Goal: Understand site structure: Understand site structure

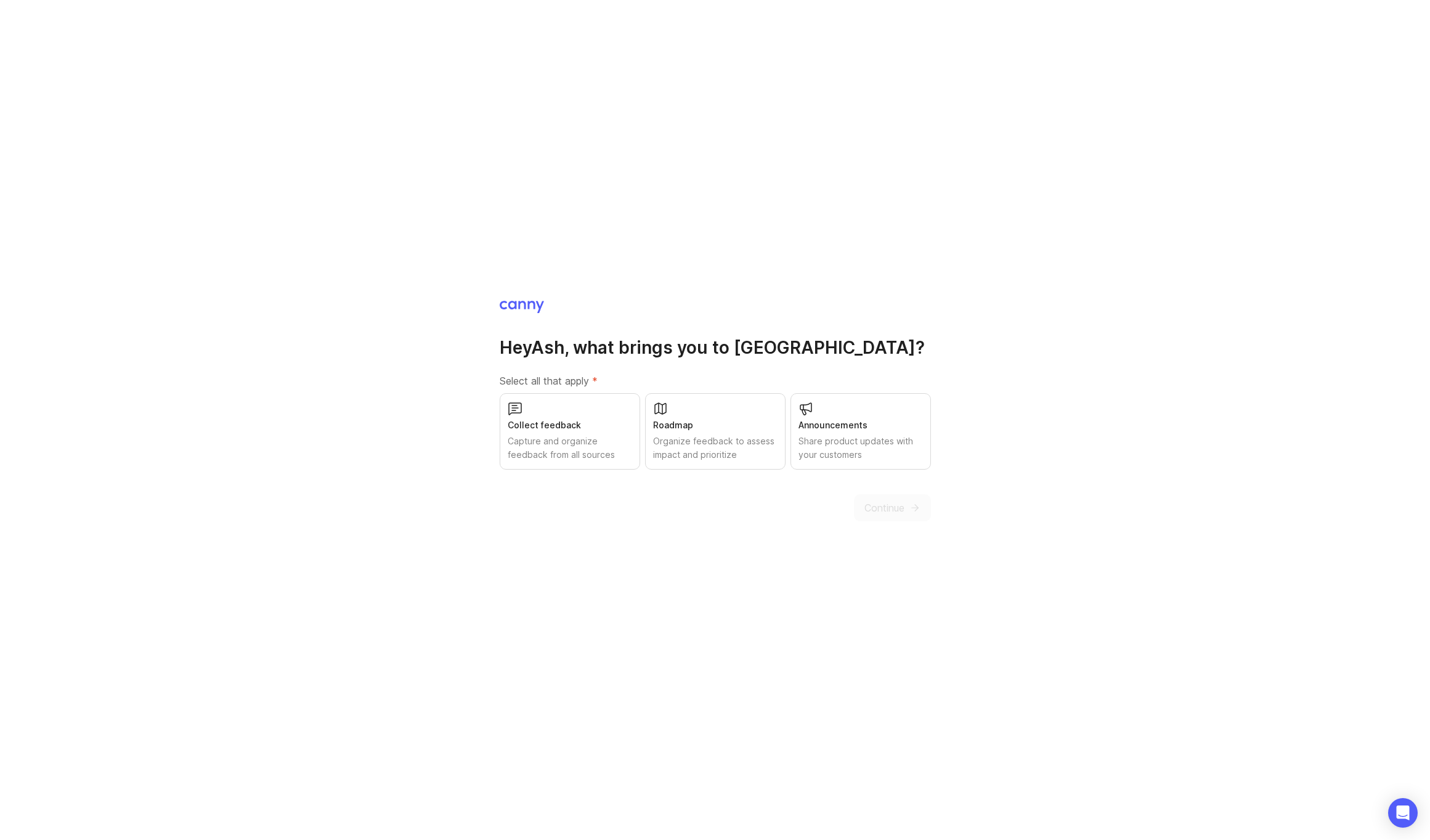
click at [706, 425] on div "Roadmap" at bounding box center [715, 424] width 124 height 13
click at [595, 423] on div "Collect feedback" at bounding box center [570, 424] width 124 height 13
click at [852, 455] on div "Share product updates with your customers" at bounding box center [861, 448] width 124 height 27
click at [876, 509] on span "Continue" at bounding box center [884, 507] width 40 height 15
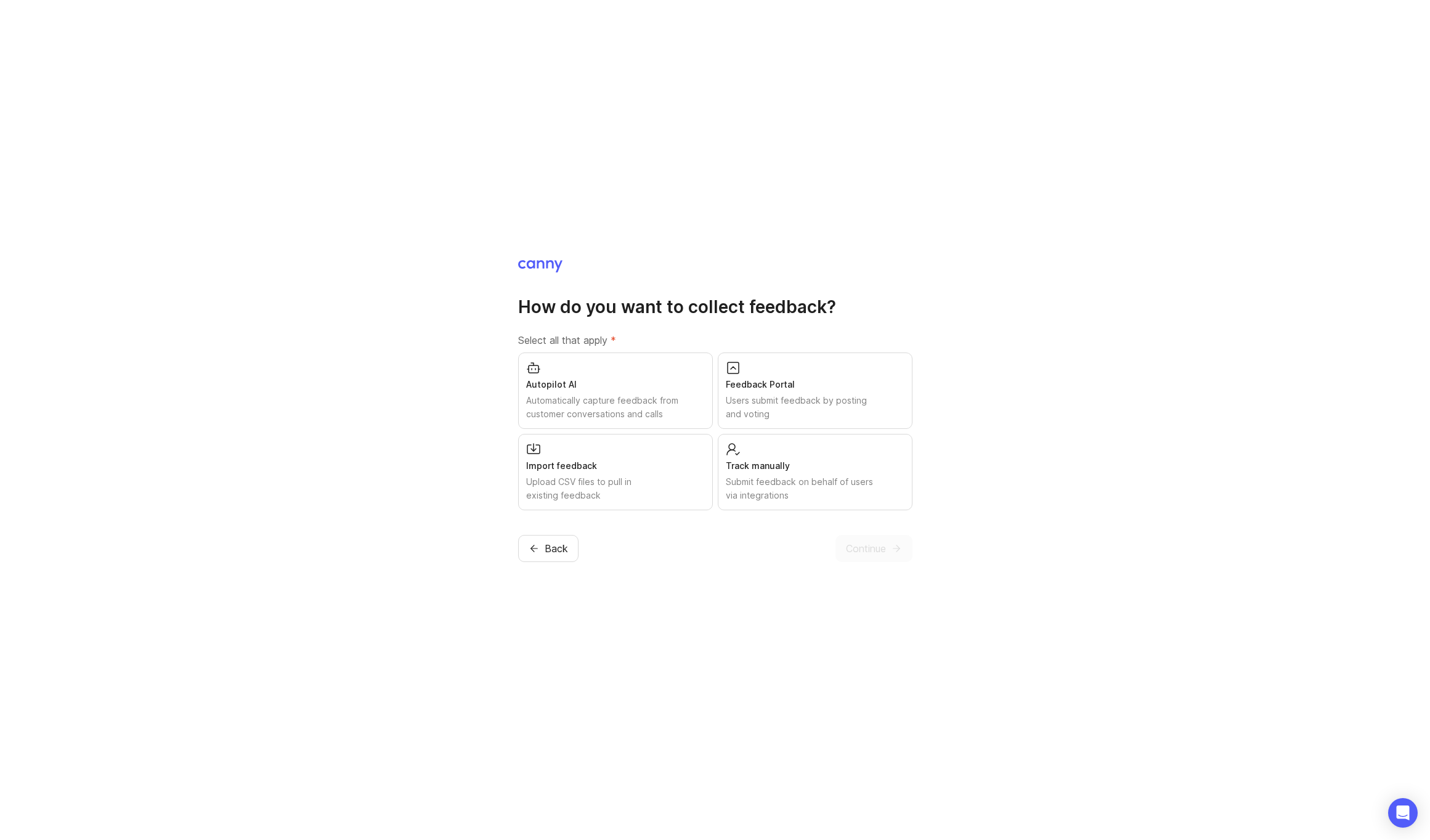
click at [741, 385] on div "Feedback Portal" at bounding box center [815, 384] width 179 height 13
click at [680, 384] on div "Autopilot AI" at bounding box center [616, 384] width 179 height 13
click at [849, 545] on span "Continue" at bounding box center [867, 548] width 40 height 15
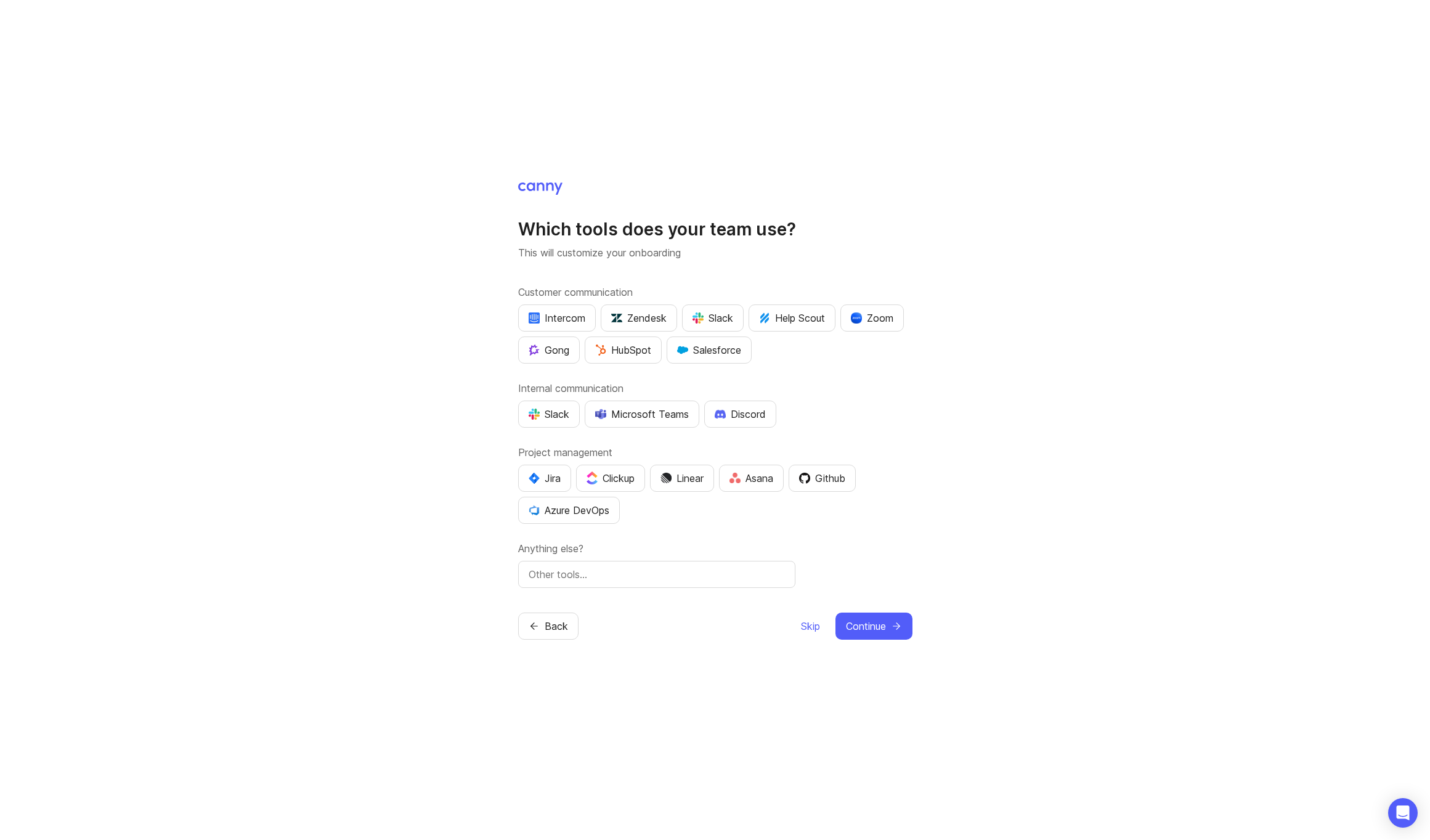
click at [808, 369] on div "Customer communication Intercom Zendesk Slack Help Scout Zoom Gong HubSpot Sale…" at bounding box center [715, 436] width 394 height 303
click at [807, 626] on span "Skip" at bounding box center [811, 626] width 19 height 15
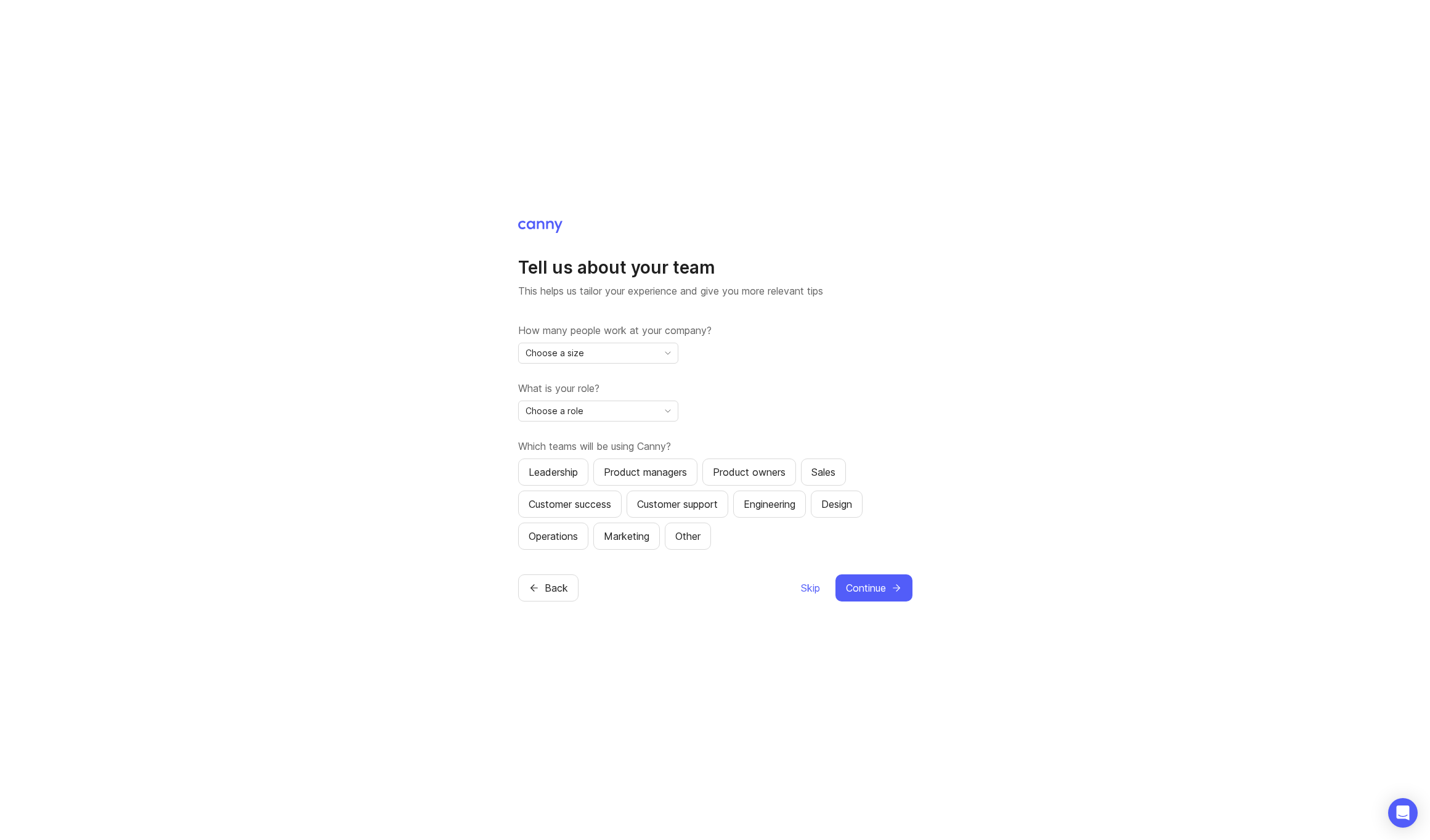
click at [609, 353] on div "Choose a size" at bounding box center [588, 353] width 139 height 19
click at [591, 373] on li "1" at bounding box center [598, 377] width 159 height 20
click at [584, 409] on div "Choose a role" at bounding box center [588, 410] width 139 height 19
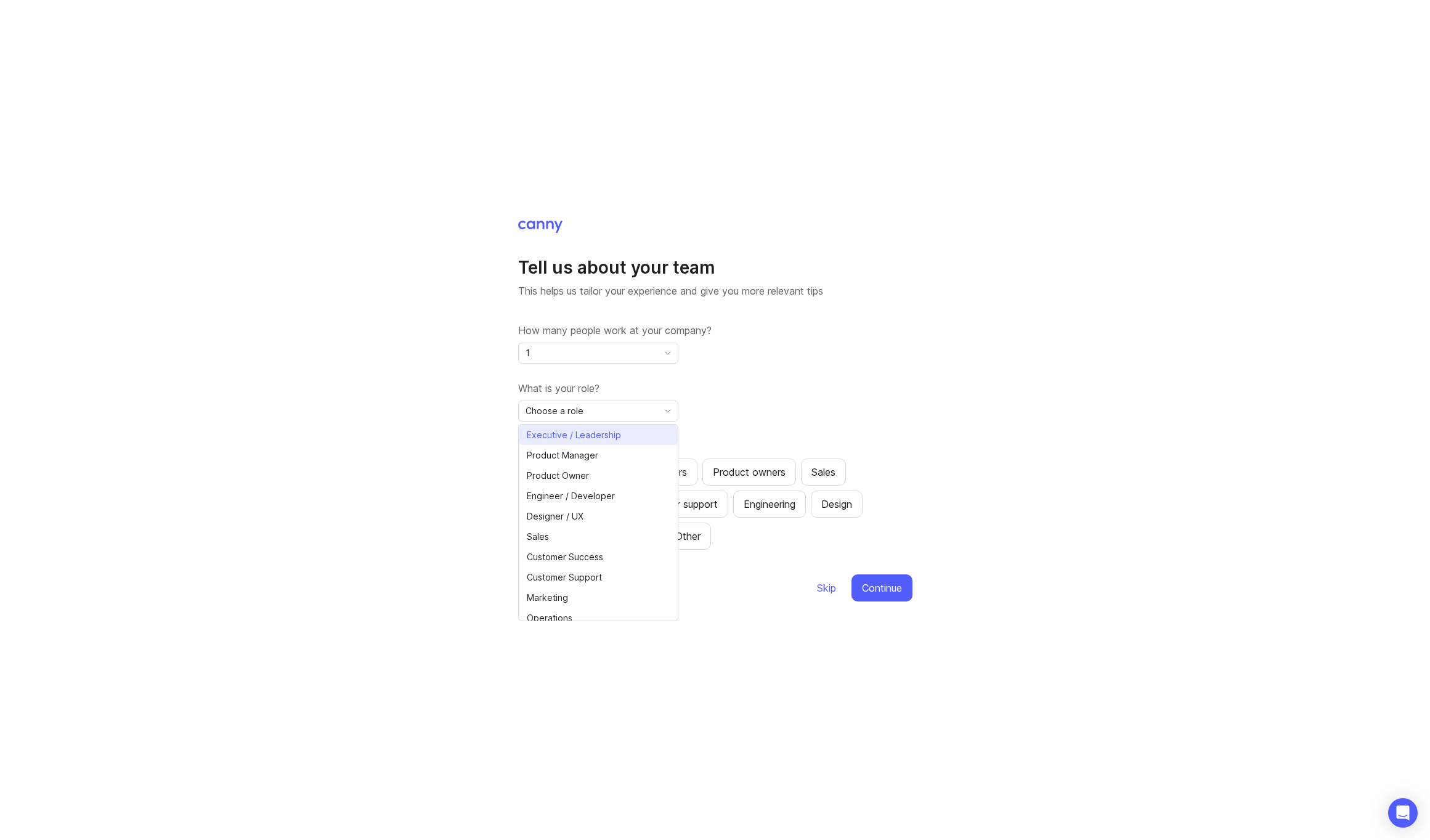
click at [588, 434] on span "Executive / Leadership" at bounding box center [574, 434] width 94 height 13
click at [563, 469] on div "Leadership" at bounding box center [553, 472] width 49 height 15
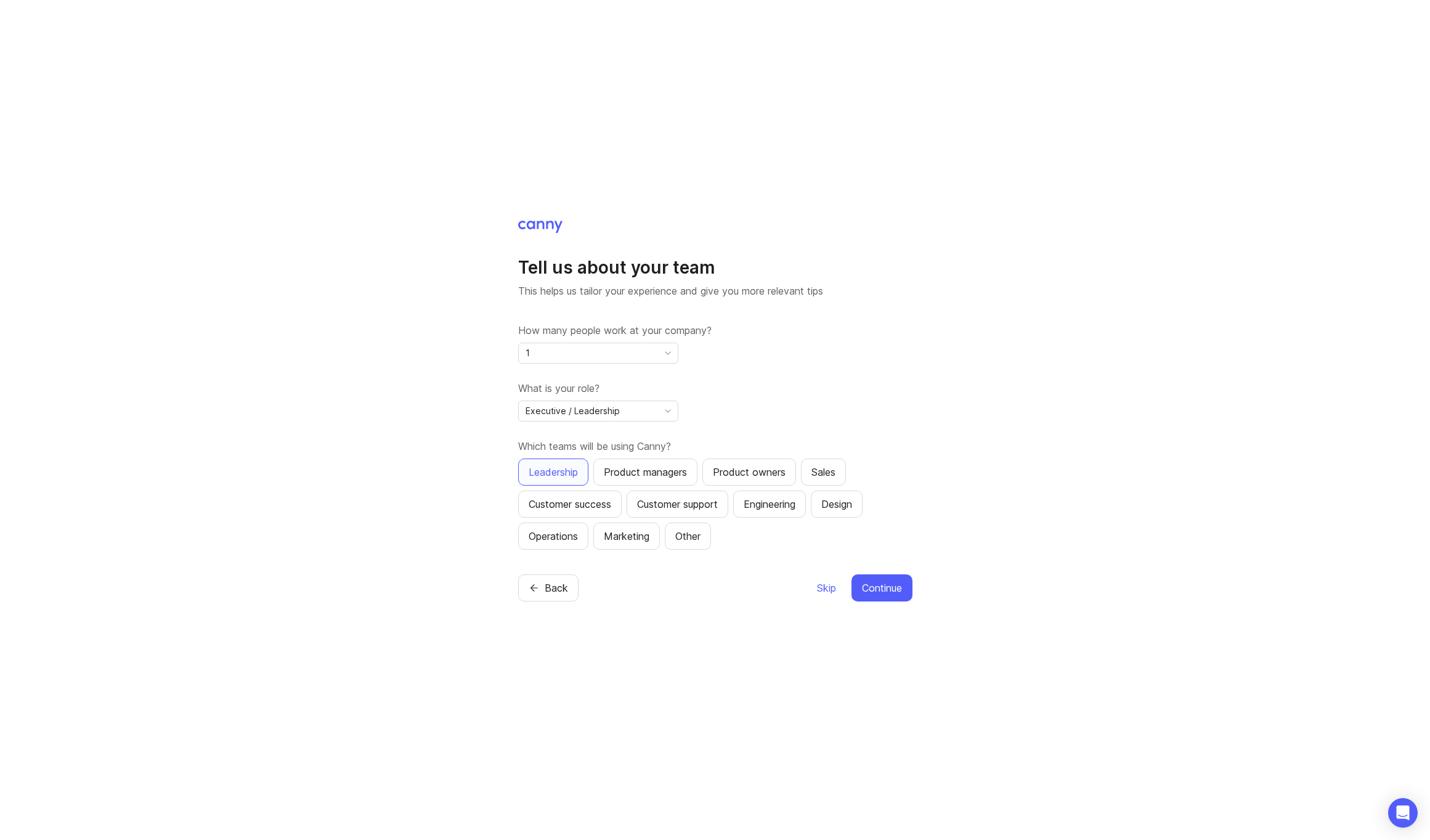
click at [769, 505] on div "Engineering" at bounding box center [769, 504] width 52 height 15
click at [867, 586] on span "Continue" at bounding box center [882, 587] width 40 height 15
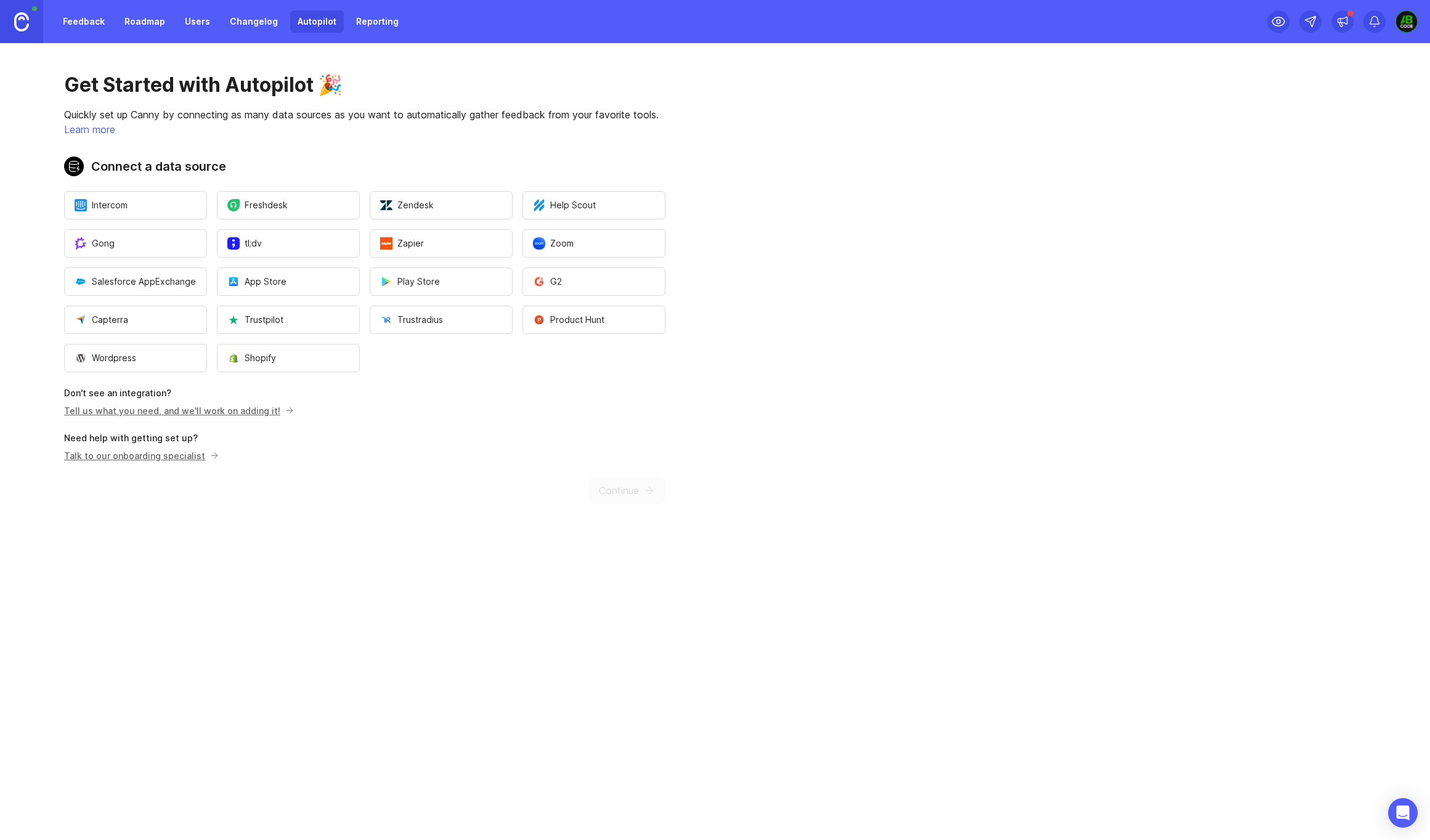
click at [135, 20] on link "Roadmap" at bounding box center [145, 21] width 55 height 23
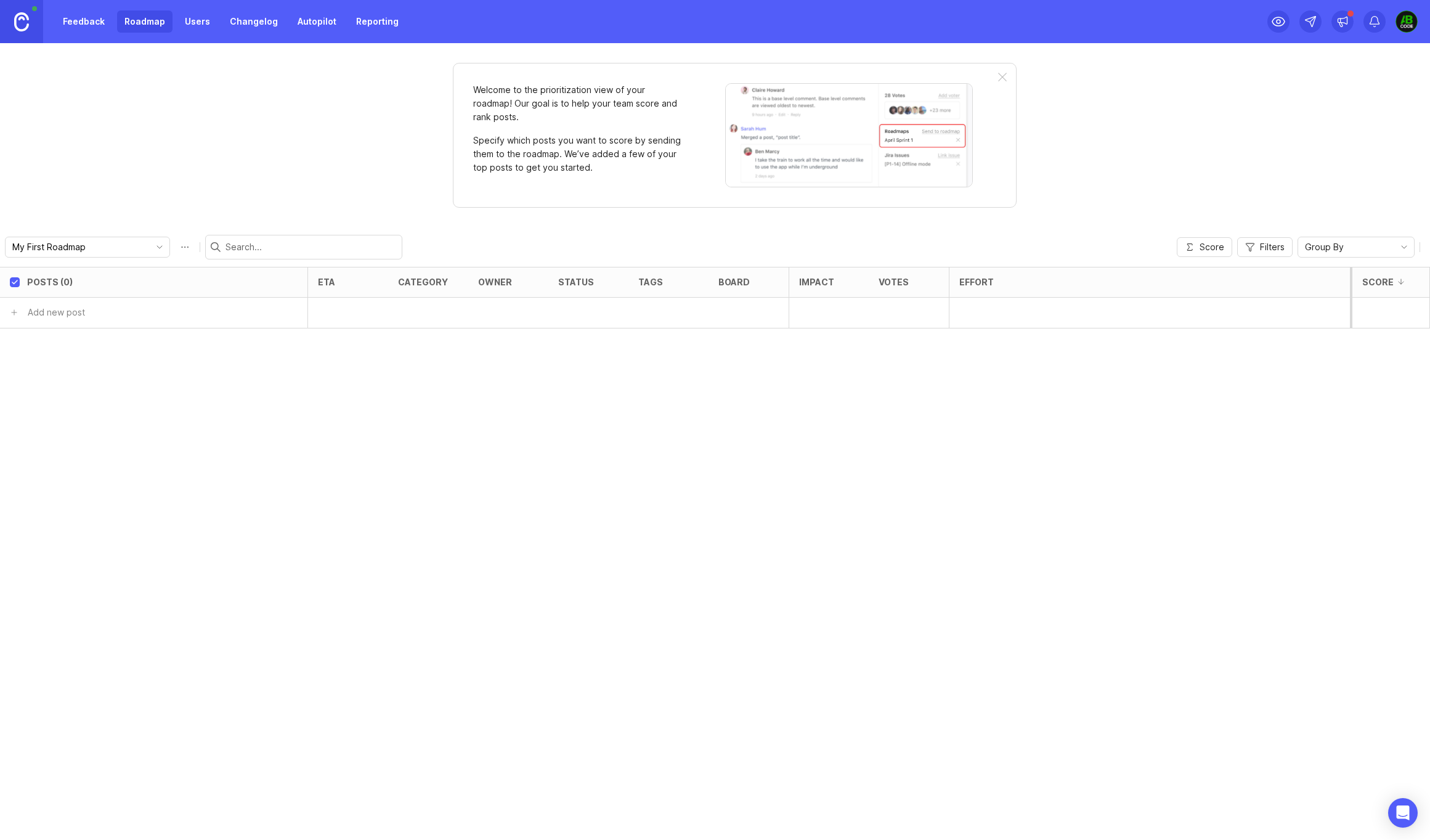
click at [1003, 76] on div at bounding box center [1003, 78] width 9 height 10
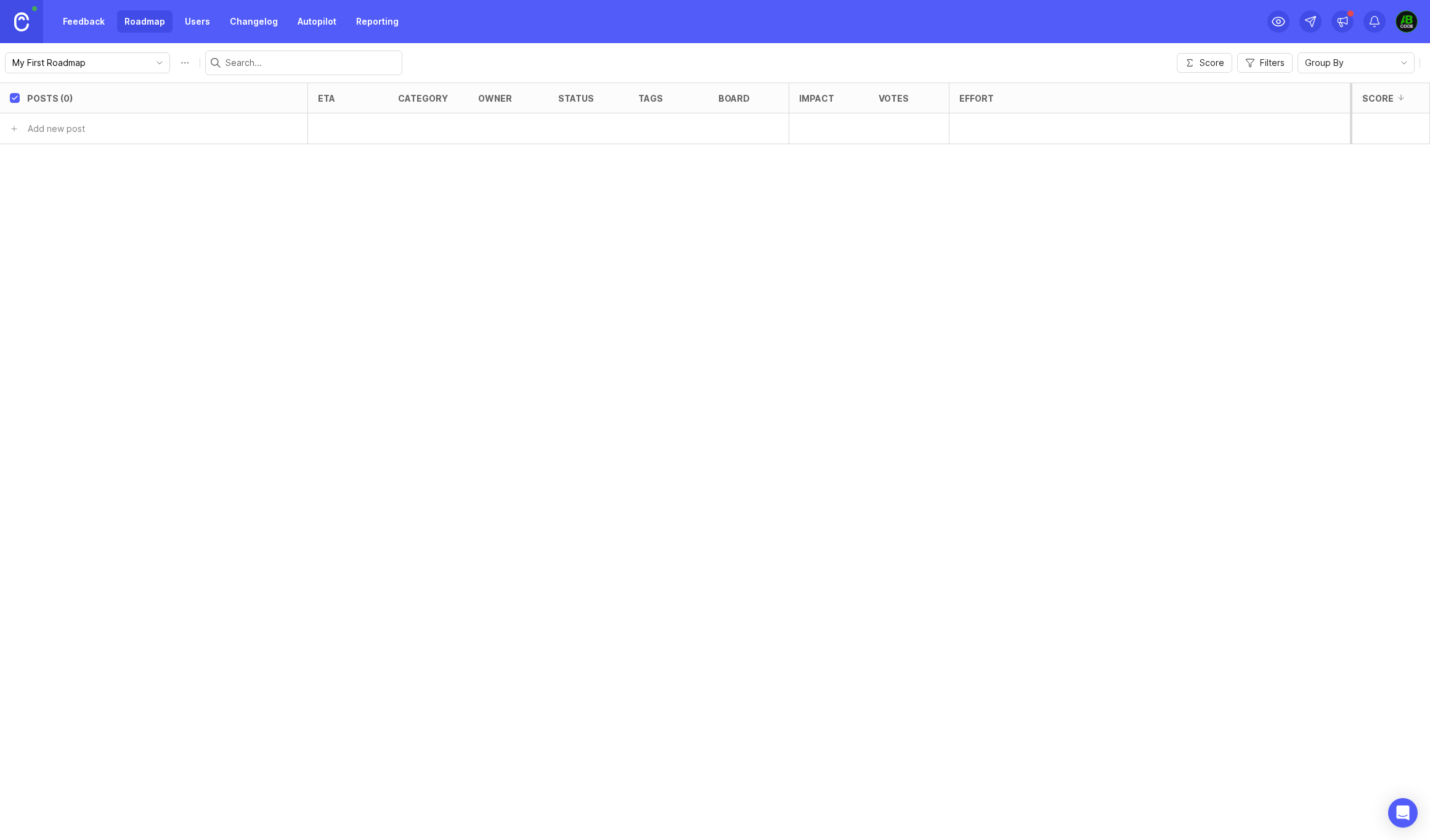
click at [95, 21] on link "Feedback" at bounding box center [83, 21] width 57 height 23
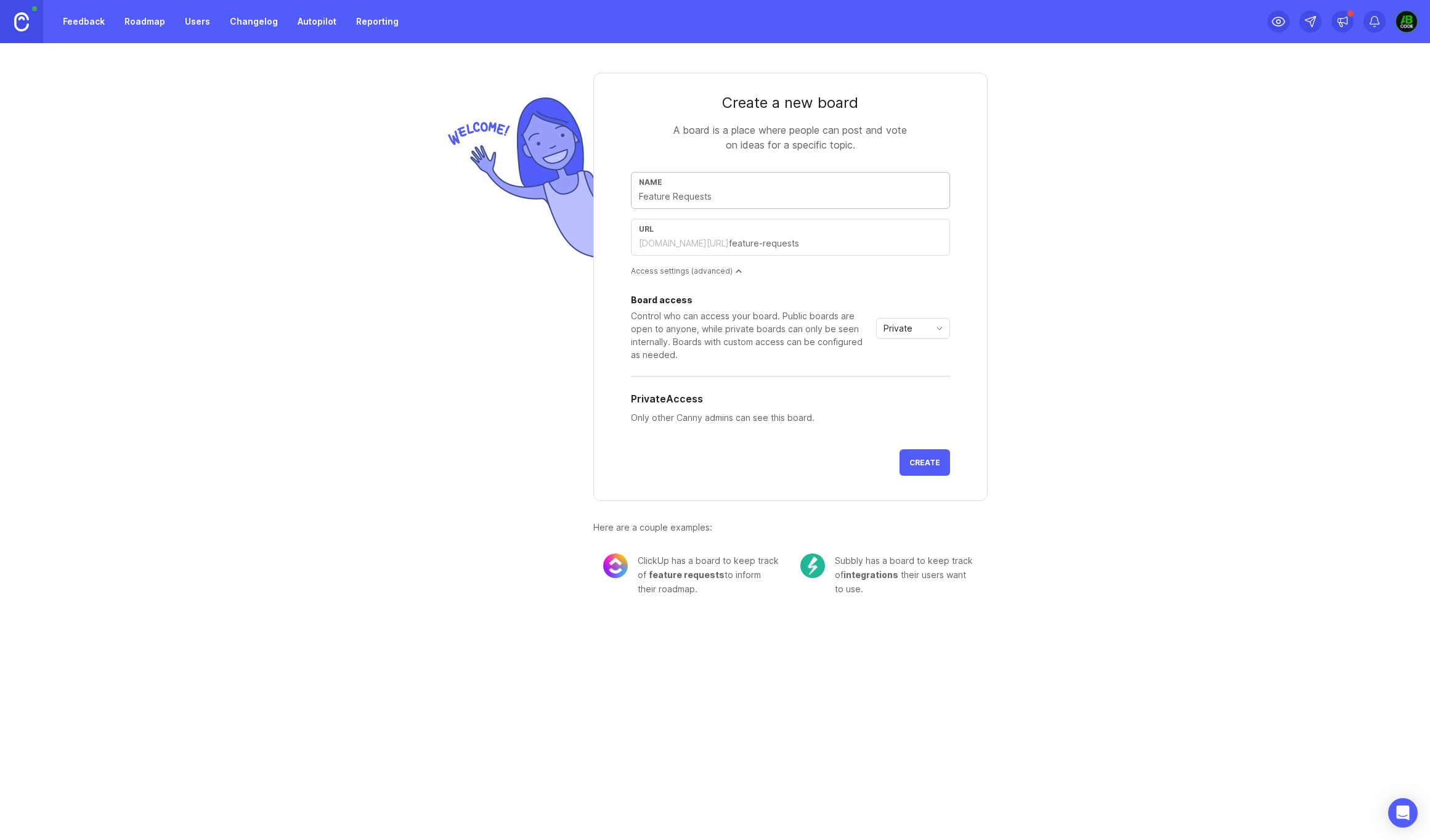
click at [136, 17] on link "Roadmap" at bounding box center [145, 21] width 55 height 23
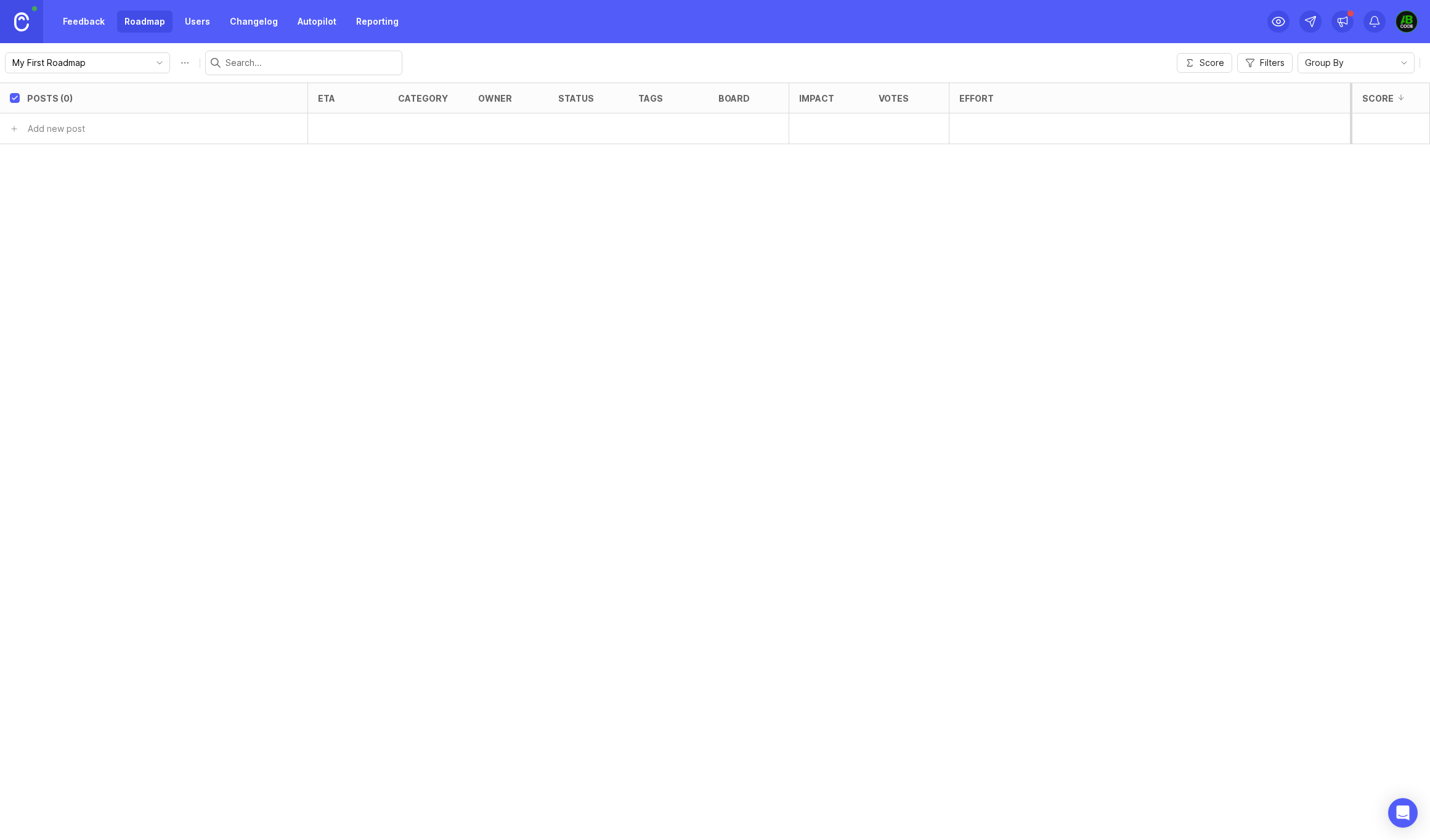
click at [200, 21] on link "Users" at bounding box center [197, 21] width 40 height 23
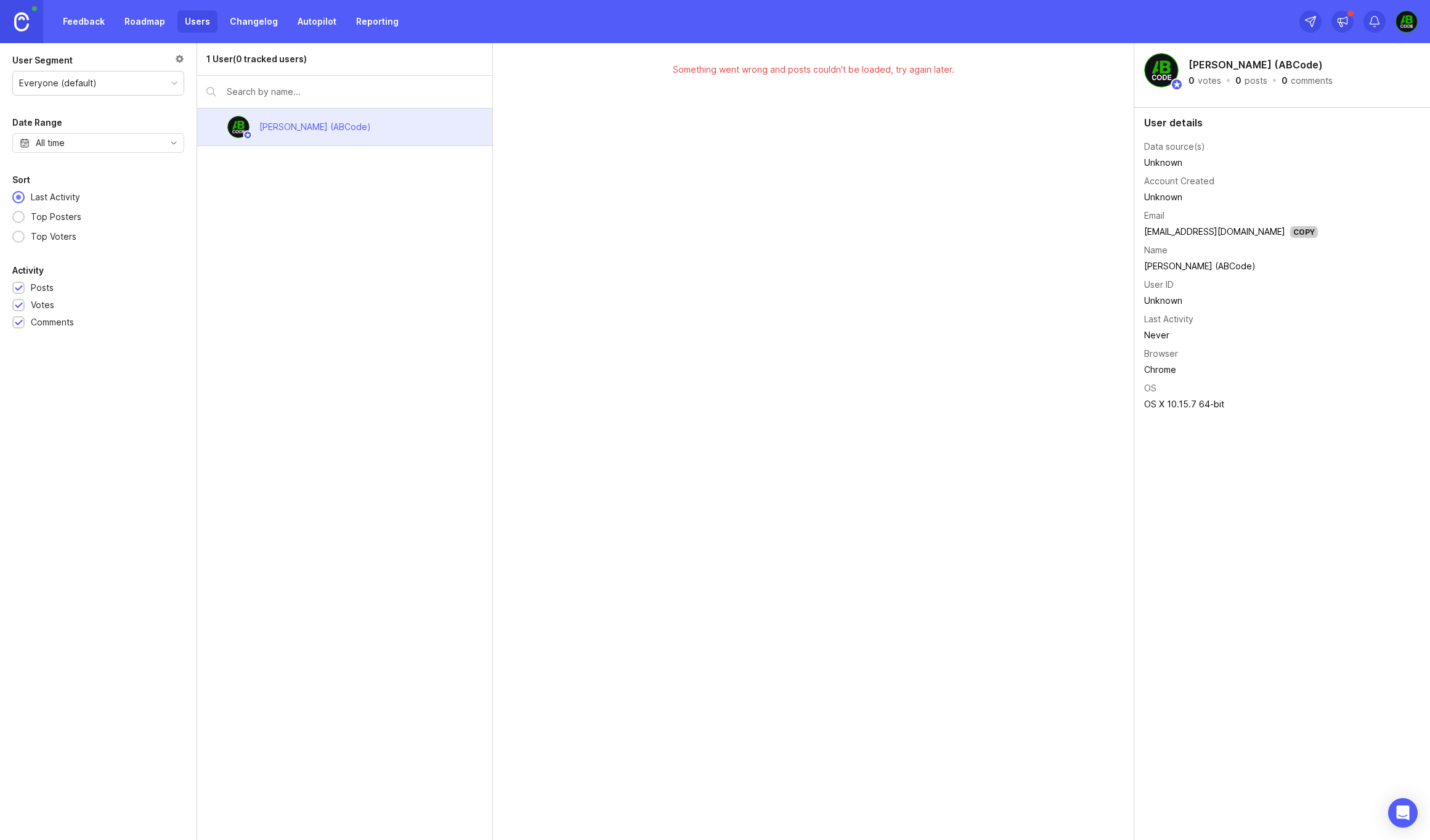
click at [240, 19] on link "Changelog" at bounding box center [253, 21] width 63 height 23
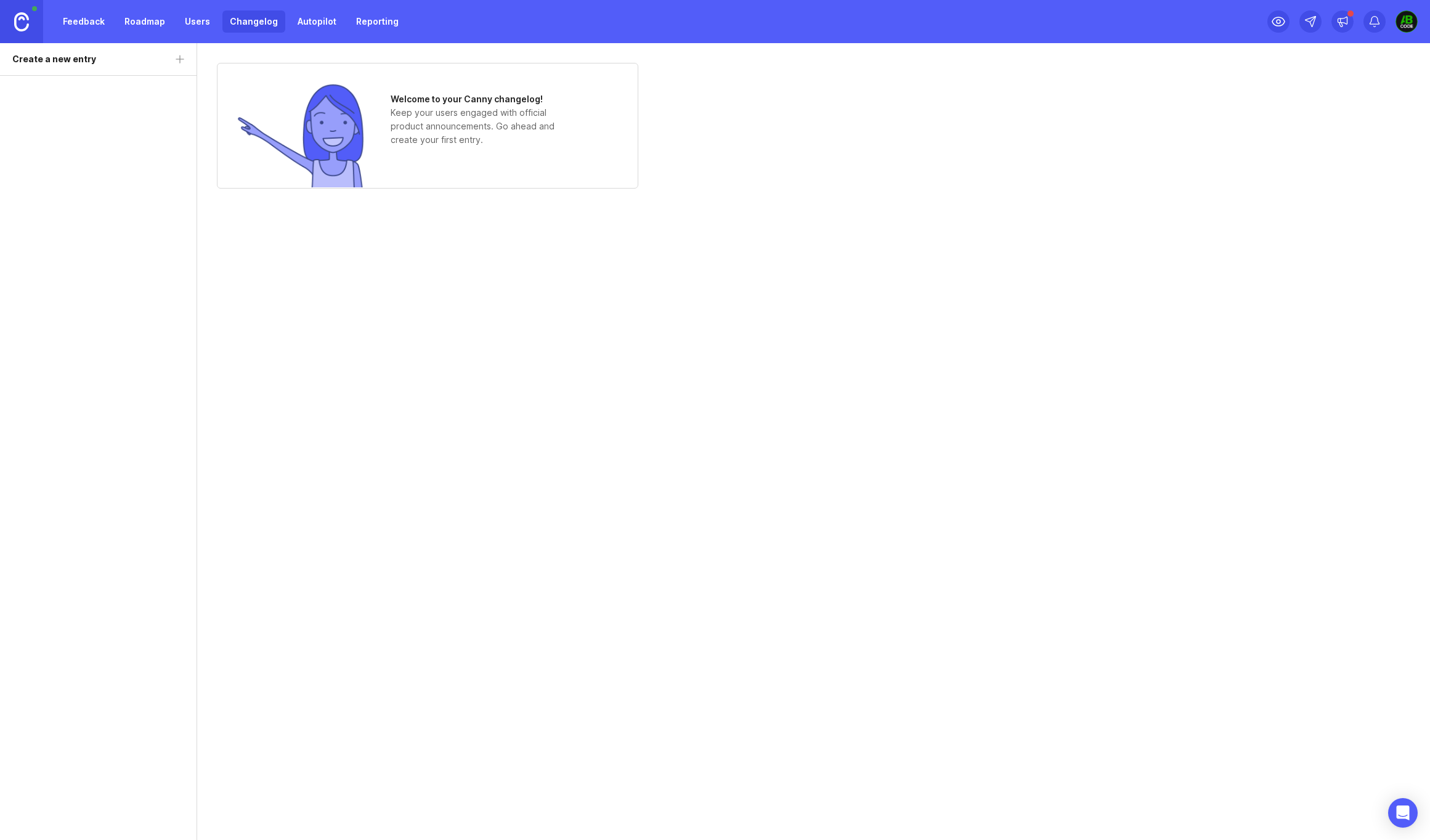
click at [306, 21] on link "Autopilot" at bounding box center [316, 21] width 54 height 23
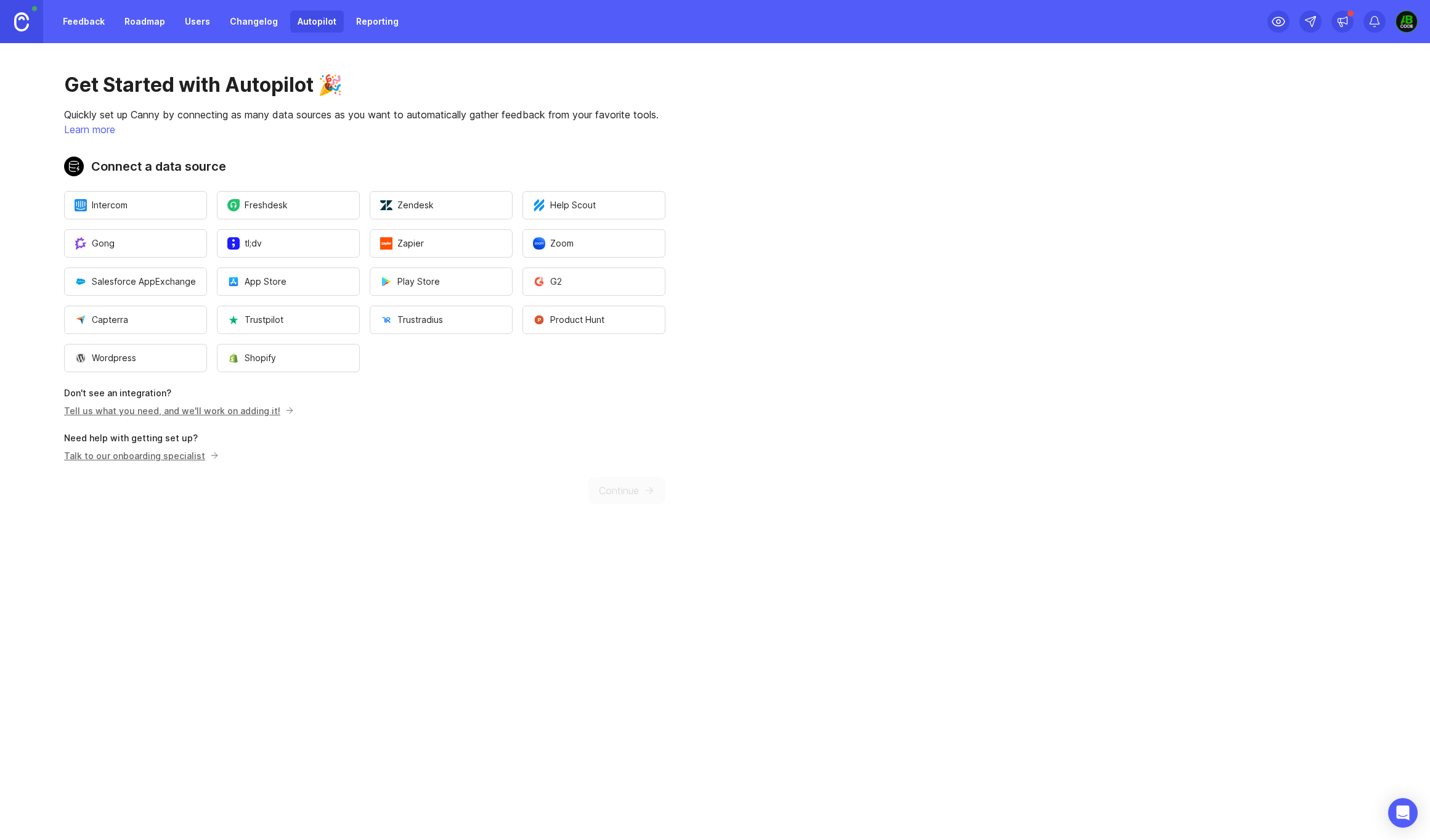
click at [358, 19] on link "Reporting" at bounding box center [378, 21] width 58 height 23
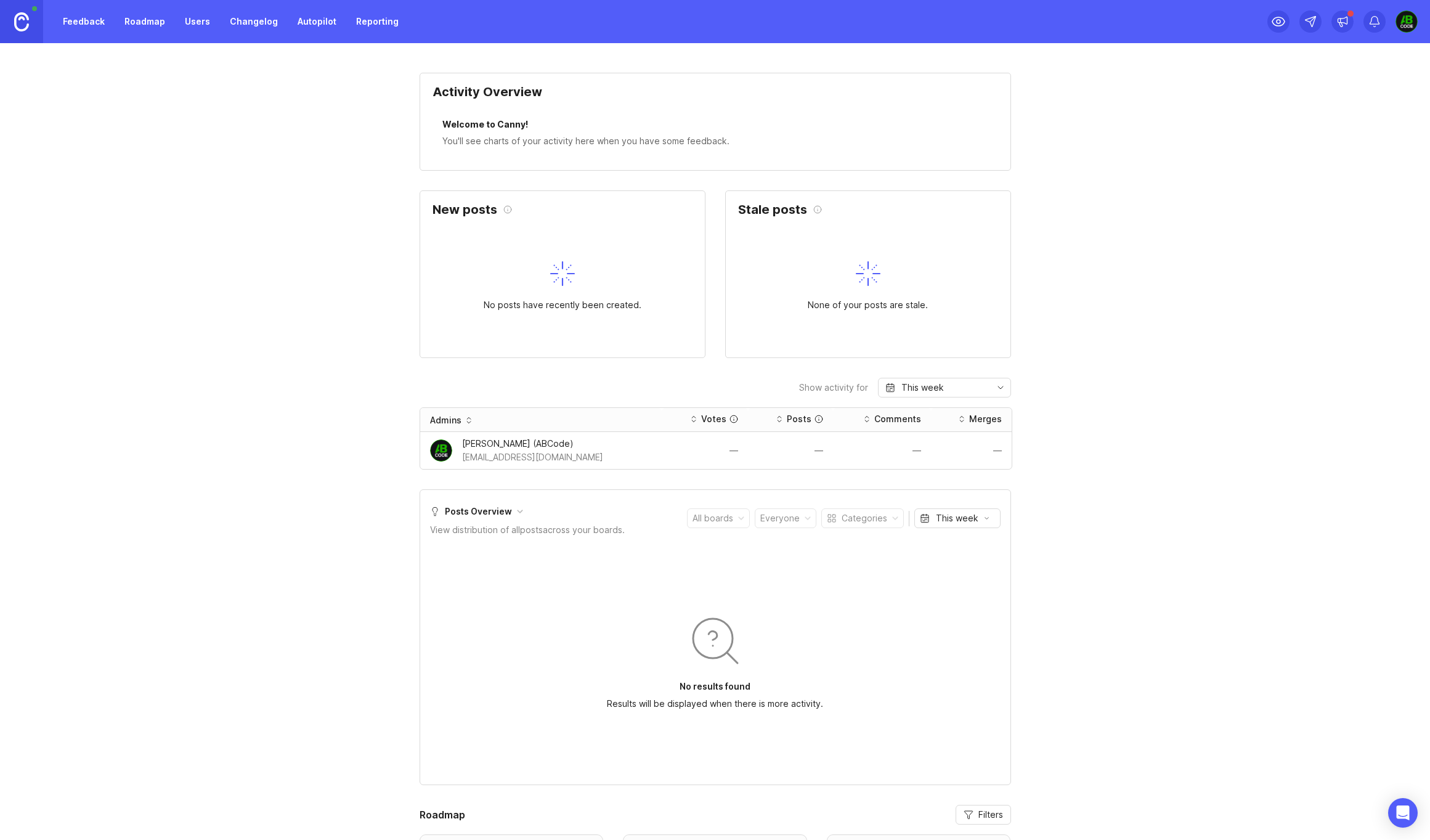
click at [106, 24] on link "Feedback" at bounding box center [83, 21] width 57 height 23
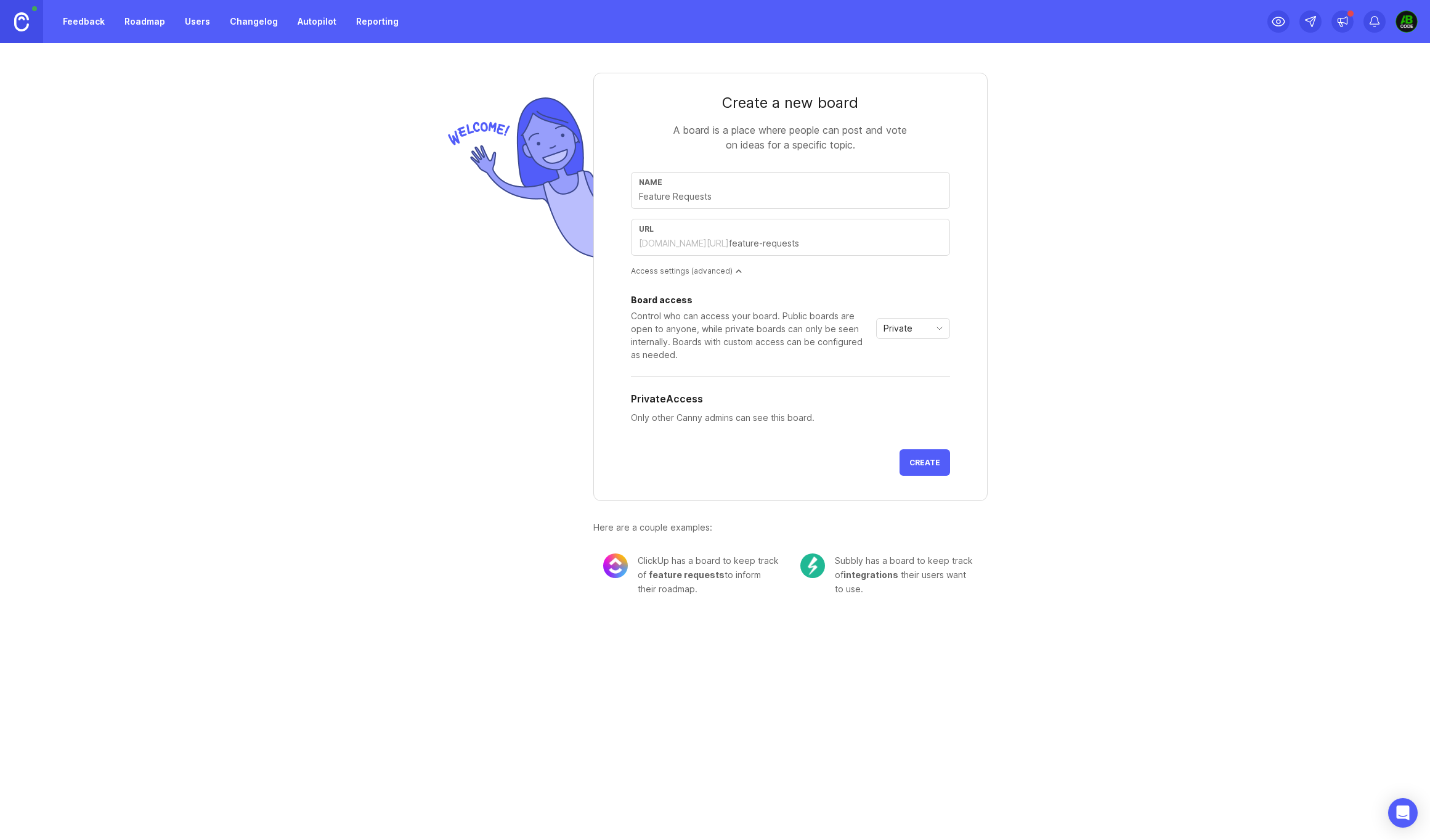
click at [153, 23] on link "Roadmap" at bounding box center [145, 21] width 55 height 23
